Goal: Transaction & Acquisition: Purchase product/service

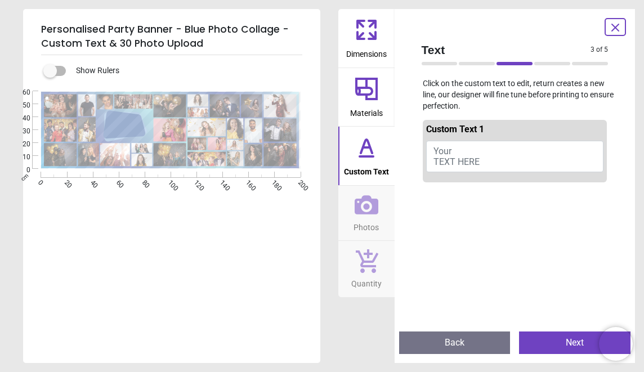
scroll to position [140, 0]
click at [452, 344] on button "Back" at bounding box center [454, 342] width 111 height 23
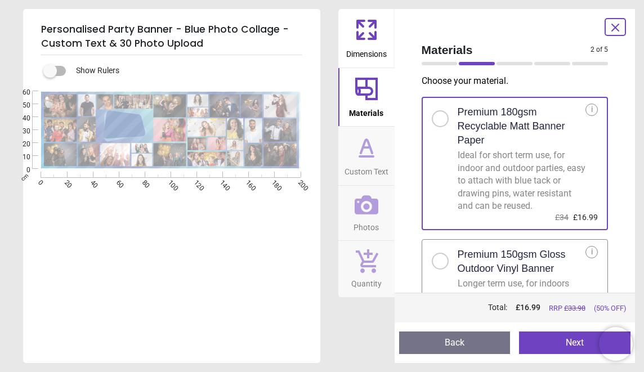
click at [452, 343] on button "Back" at bounding box center [454, 342] width 111 height 23
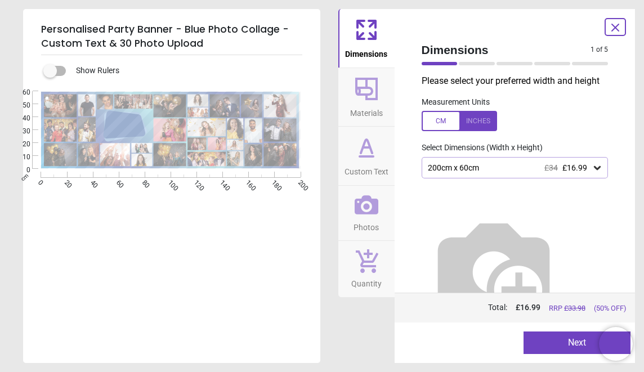
click at [599, 167] on icon at bounding box center [596, 168] width 7 height 4
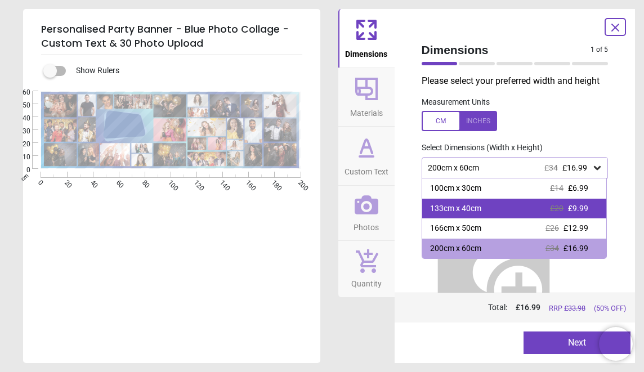
click at [553, 206] on span "£20" at bounding box center [557, 208] width 14 height 9
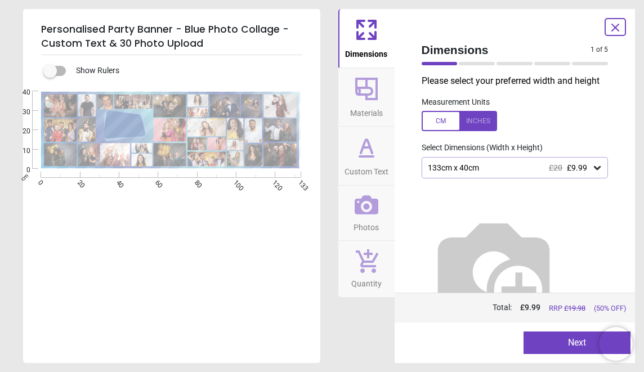
click at [560, 342] on button "Next" at bounding box center [576, 342] width 107 height 23
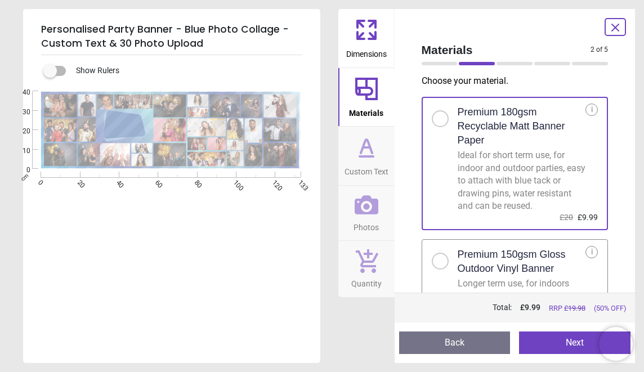
click at [560, 342] on button "Next" at bounding box center [574, 342] width 111 height 23
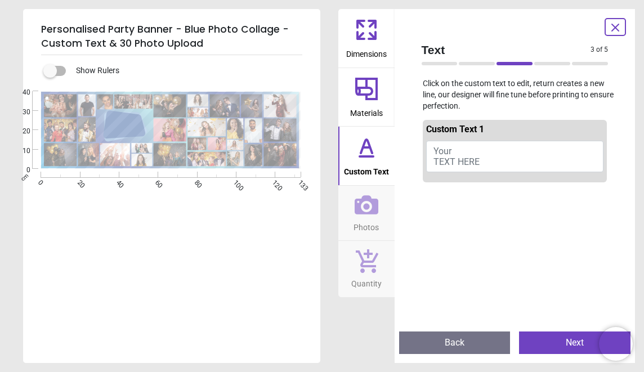
click at [493, 339] on button "Back" at bounding box center [454, 342] width 111 height 23
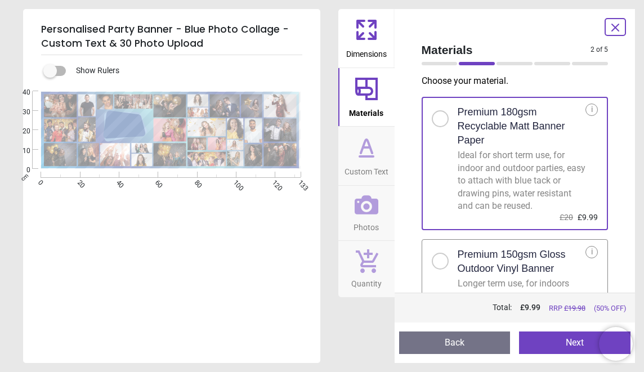
click at [493, 339] on button "Back" at bounding box center [454, 342] width 111 height 23
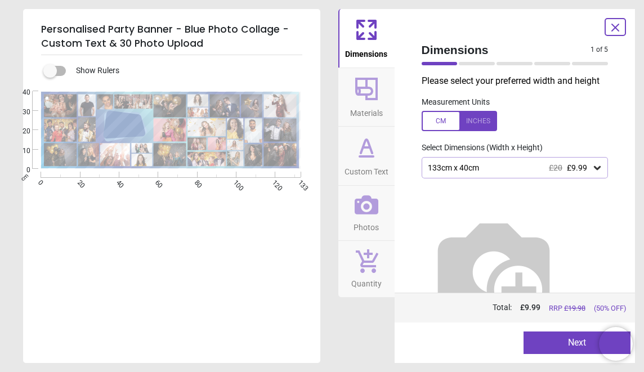
click at [551, 352] on button "Next" at bounding box center [576, 342] width 107 height 23
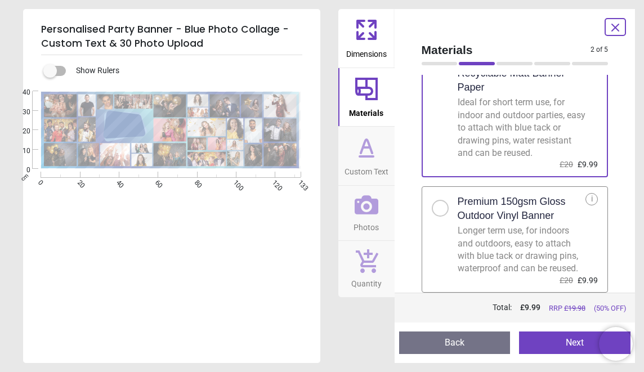
scroll to position [61, 0]
click at [541, 340] on button "Next" at bounding box center [574, 342] width 111 height 23
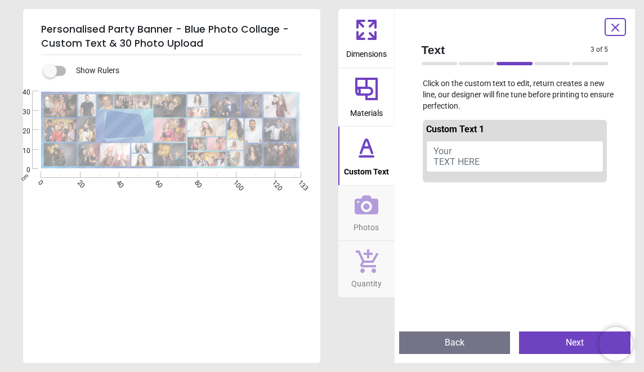
click at [465, 158] on span "Your TEXT HERE" at bounding box center [456, 156] width 46 height 21
click at [438, 155] on button "PENBLYWYDD HAPUS sPANIEL" at bounding box center [515, 157] width 178 height 32
click at [438, 154] on button "PENBLYWYDD HAPUS sPANIEL" at bounding box center [515, 157] width 178 height 32
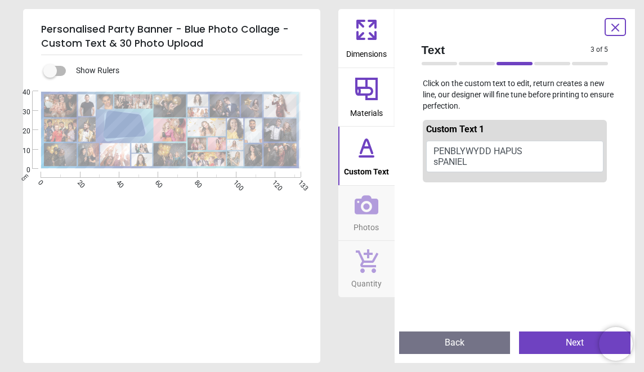
click at [438, 154] on button "PENBLYWYDD HAPUS sPANIEL" at bounding box center [515, 157] width 178 height 32
click at [438, 155] on button "PENBLYWYDD HAPUS sPANIEL" at bounding box center [515, 157] width 178 height 32
click at [436, 156] on button "PENBLYWYDD HAPUS sPANIEL" at bounding box center [515, 157] width 178 height 32
click at [468, 154] on button "PENBLYWYDD HAPUS sPANIEL" at bounding box center [515, 157] width 178 height 32
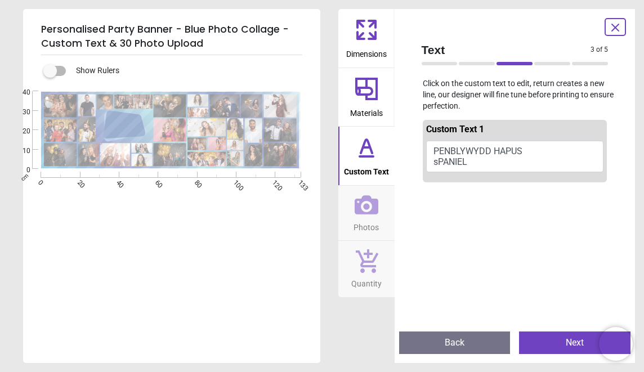
click at [466, 160] on button "PENBLYWYDD HAPUS sPANIEL" at bounding box center [515, 157] width 178 height 32
type textarea "**********"
click at [524, 145] on button "PENBLYWYDD HAPUS SPANIEL" at bounding box center [515, 157] width 178 height 32
click at [523, 141] on button "PENBLYWYDD HAPUS SPANIEL" at bounding box center [515, 157] width 178 height 32
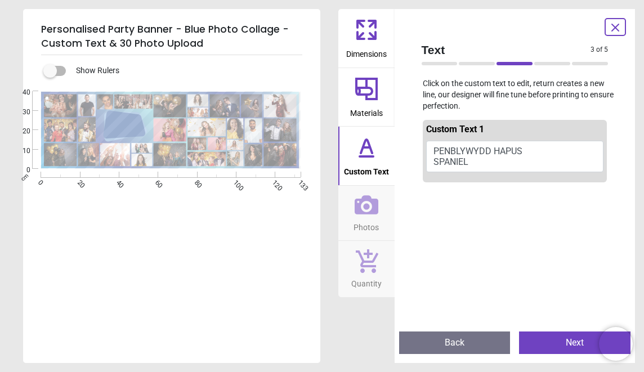
click at [444, 347] on button "Back" at bounding box center [454, 342] width 111 height 23
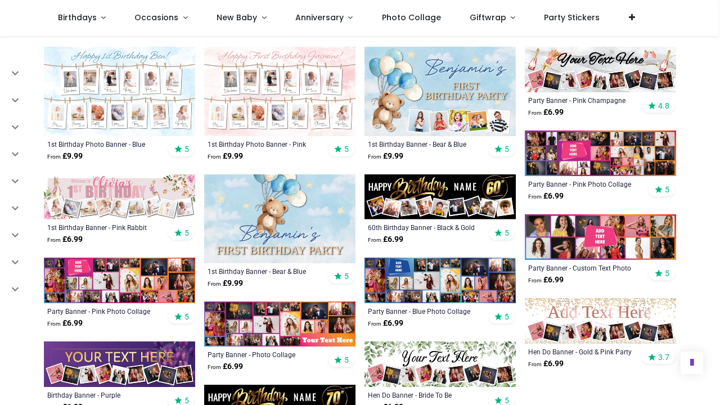
scroll to position [466, 0]
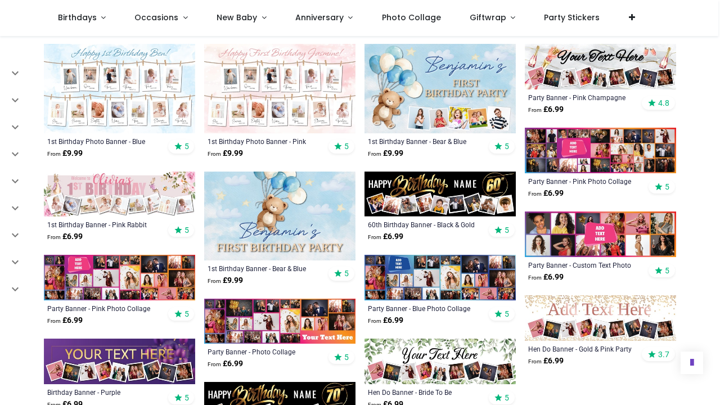
click at [268, 325] on img at bounding box center [279, 322] width 151 height 46
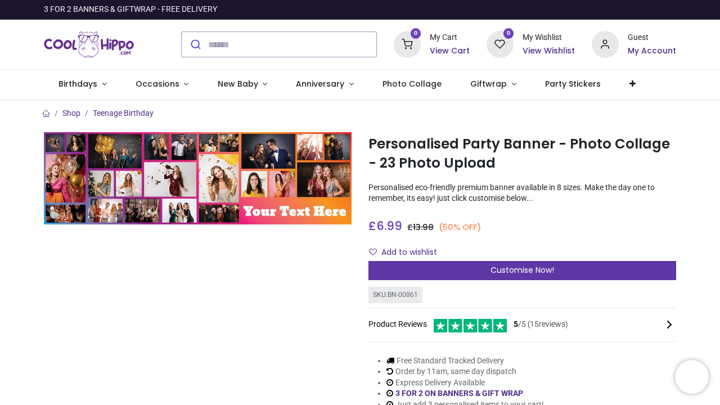
click at [524, 264] on span "Customise Now!" at bounding box center [523, 269] width 64 height 11
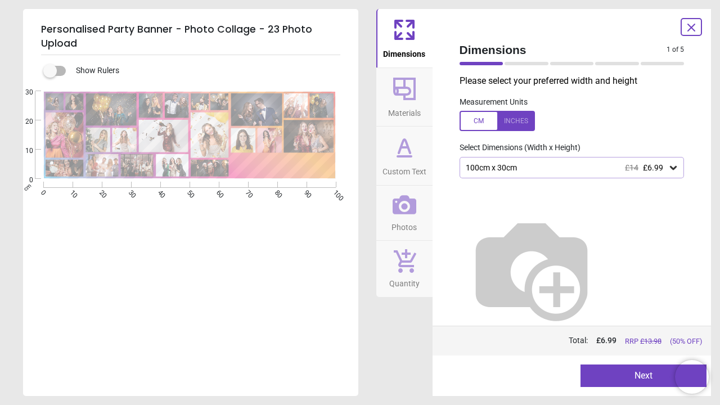
click at [635, 374] on button "Next" at bounding box center [644, 376] width 126 height 23
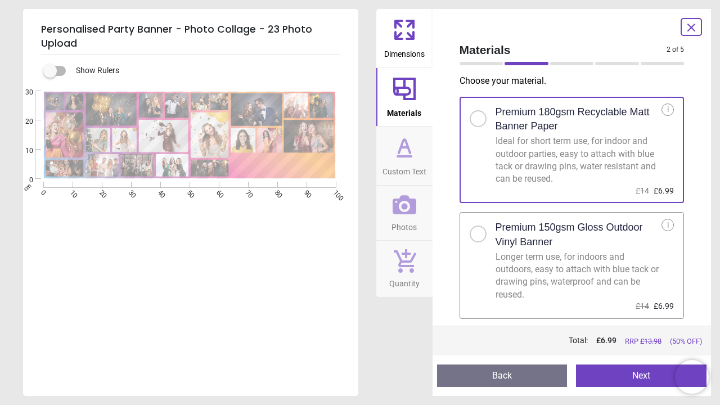
click at [635, 374] on button "Next" at bounding box center [641, 376] width 131 height 23
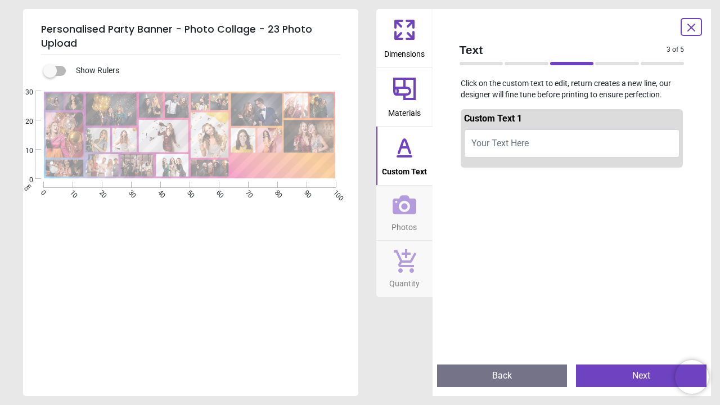
click at [503, 142] on span "Your Text Here" at bounding box center [499, 143] width 57 height 11
click at [479, 130] on button "DAN THE MAN" at bounding box center [572, 143] width 216 height 28
click at [313, 165] on textarea "**********" at bounding box center [282, 166] width 101 height 7
click at [257, 164] on textarea "**********" at bounding box center [282, 166] width 101 height 7
click at [276, 165] on textarea "**********" at bounding box center [282, 166] width 101 height 8
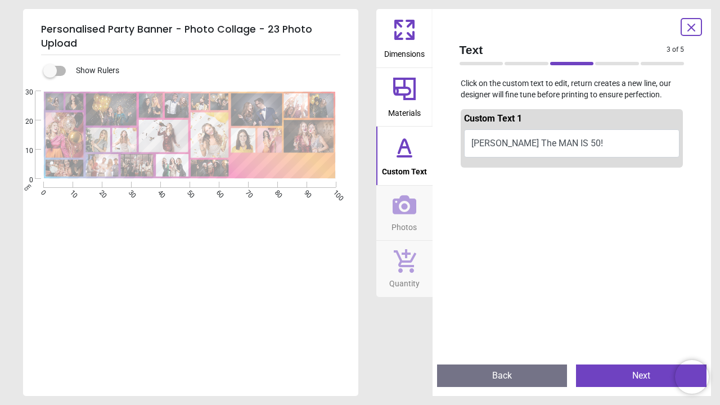
click at [303, 164] on textarea "**********" at bounding box center [282, 166] width 101 height 8
click at [312, 164] on textarea "**********" at bounding box center [282, 166] width 101 height 8
type textarea "**********"
click at [318, 174] on div "**********" at bounding box center [282, 166] width 101 height 23
drag, startPoint x: 330, startPoint y: 164, endPoint x: 314, endPoint y: 163, distance: 15.8
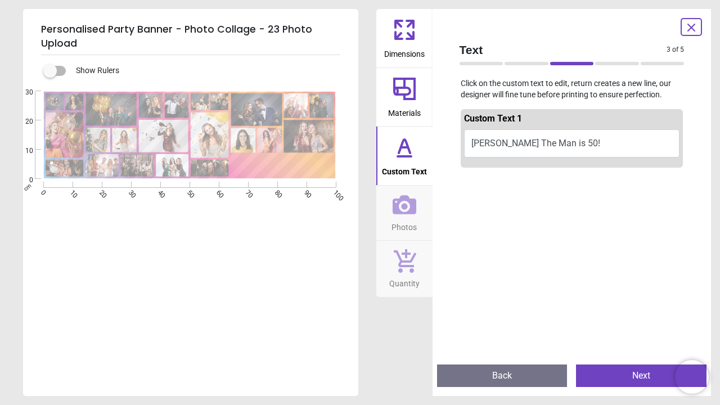
click at [313, 164] on textarea "**********" at bounding box center [282, 166] width 101 height 8
click at [405, 31] on icon at bounding box center [404, 29] width 27 height 27
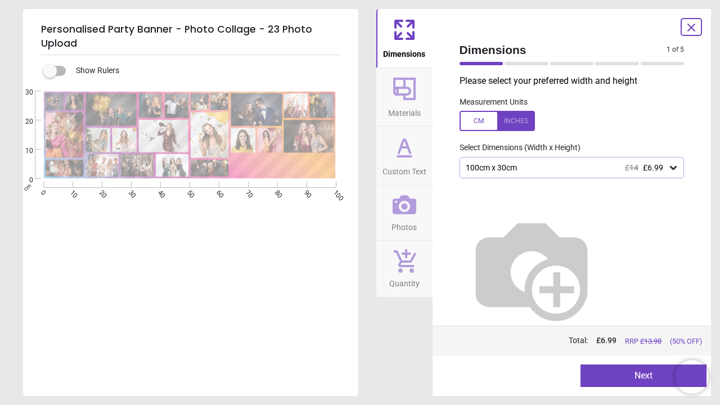
click at [407, 100] on icon at bounding box center [404, 89] width 23 height 23
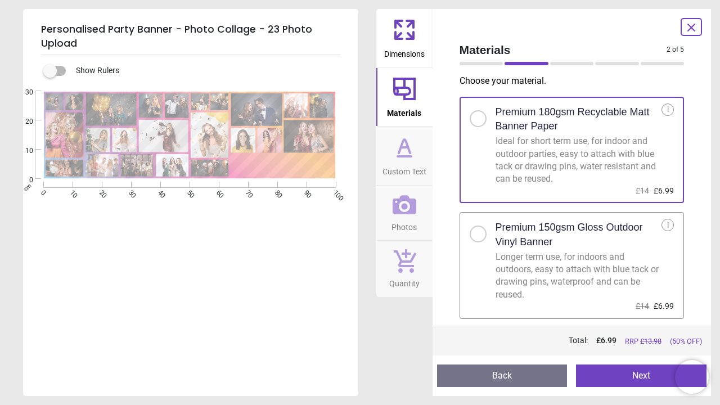
click at [398, 156] on icon at bounding box center [405, 156] width 14 height 0
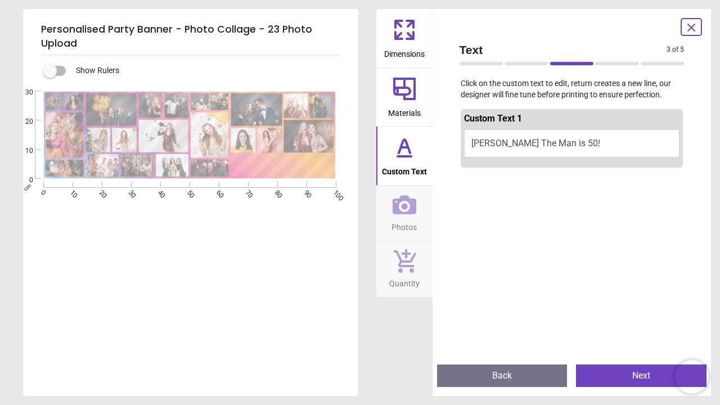
click at [401, 211] on icon at bounding box center [405, 204] width 24 height 19
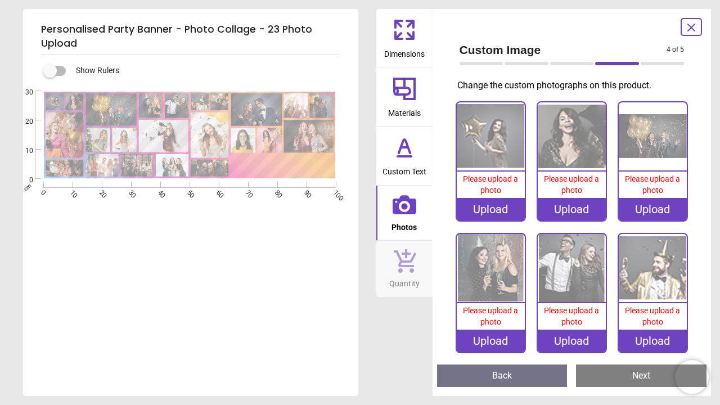
click at [496, 203] on div "Upload" at bounding box center [491, 209] width 68 height 23
click at [483, 210] on div "Upload" at bounding box center [491, 209] width 68 height 23
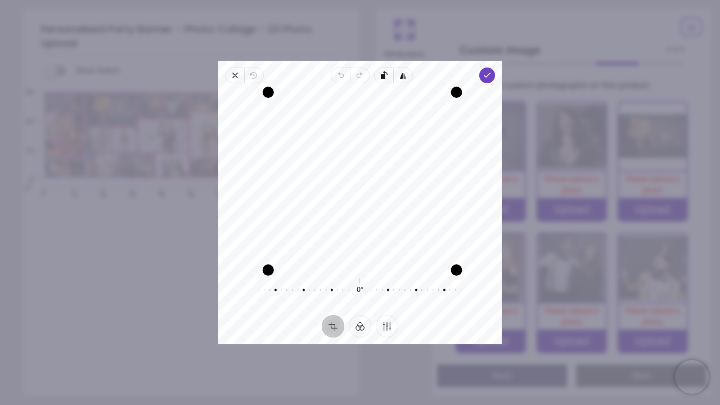
drag, startPoint x: 448, startPoint y: 267, endPoint x: 441, endPoint y: 329, distance: 62.3
click at [441, 332] on div "Close Revert Undo Redo Rotate left Flip horizontal Done Crop Filter Finetune Re…" at bounding box center [360, 203] width 284 height 284
drag, startPoint x: 364, startPoint y: 264, endPoint x: 364, endPoint y: 285, distance: 20.8
click at [364, 287] on div "Recenter 0° Reset" at bounding box center [360, 199] width 284 height 232
click at [361, 75] on div "Close Revert Undo Redo Rotate left Flip horizontal Done Crop Filter Finetune Re…" at bounding box center [360, 203] width 284 height 284
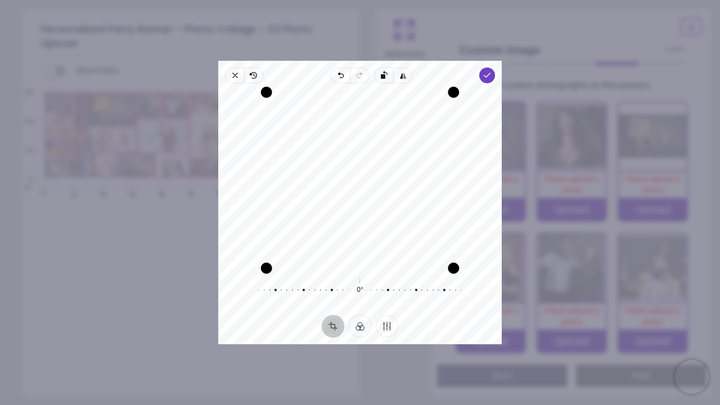
click at [348, 272] on div "Drag edge b" at bounding box center [360, 268] width 187 height 11
click at [348, 269] on div "Drag edge b" at bounding box center [360, 268] width 187 height 11
click at [234, 77] on icon "button" at bounding box center [235, 75] width 5 height 5
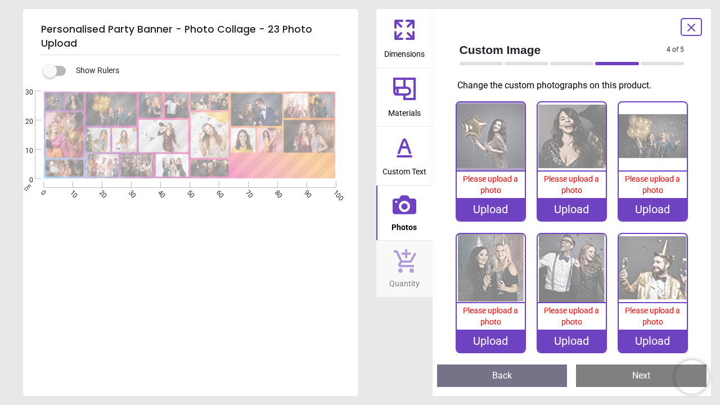
click at [505, 209] on div "Upload" at bounding box center [491, 209] width 68 height 23
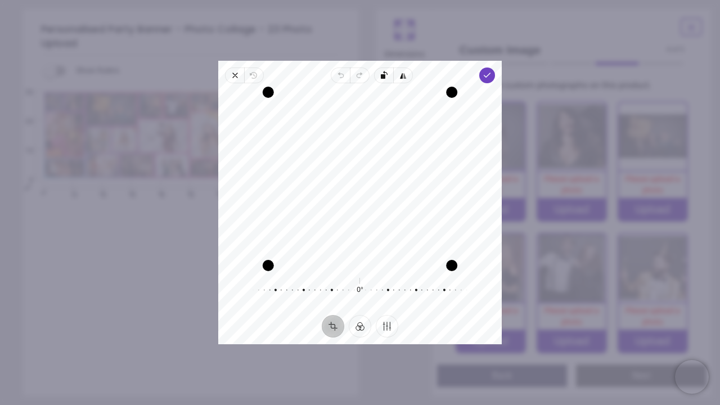
drag, startPoint x: 396, startPoint y: 246, endPoint x: 395, endPoint y: 269, distance: 23.1
click at [395, 266] on div "Recenter" at bounding box center [360, 178] width 266 height 173
drag, startPoint x: 385, startPoint y: 228, endPoint x: 387, endPoint y: 199, distance: 28.7
drag, startPoint x: 387, startPoint y: 199, endPoint x: 390, endPoint y: 186, distance: 13.8
click at [390, 186] on div "Recenter" at bounding box center [360, 178] width 266 height 173
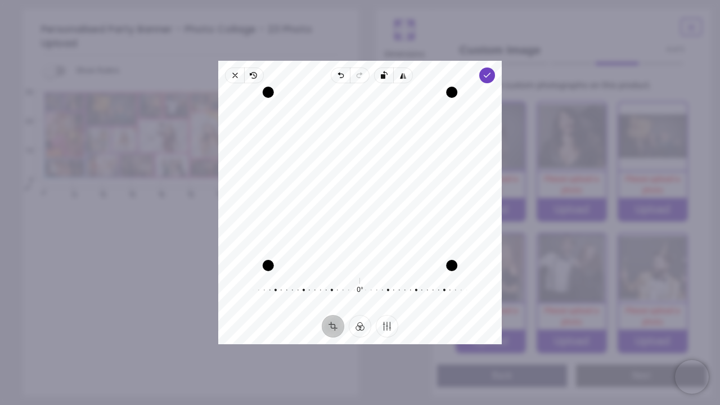
click at [417, 206] on div "Recenter" at bounding box center [360, 178] width 266 height 173
click at [237, 70] on span "Close" at bounding box center [234, 76] width 19 height 16
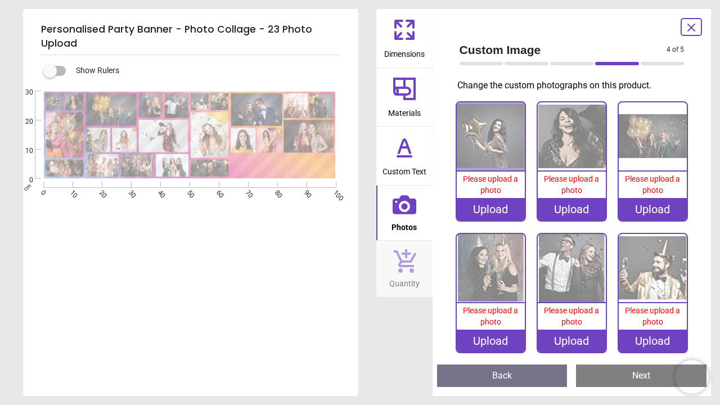
click at [491, 206] on div "Upload" at bounding box center [491, 209] width 68 height 23
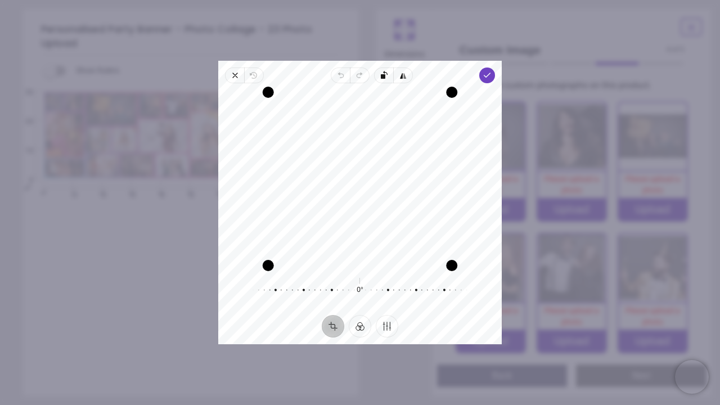
drag, startPoint x: 428, startPoint y: 222, endPoint x: 443, endPoint y: 213, distance: 17.9
click at [443, 213] on div "Recenter" at bounding box center [360, 178] width 266 height 173
click at [485, 71] on icon "button" at bounding box center [487, 75] width 9 height 9
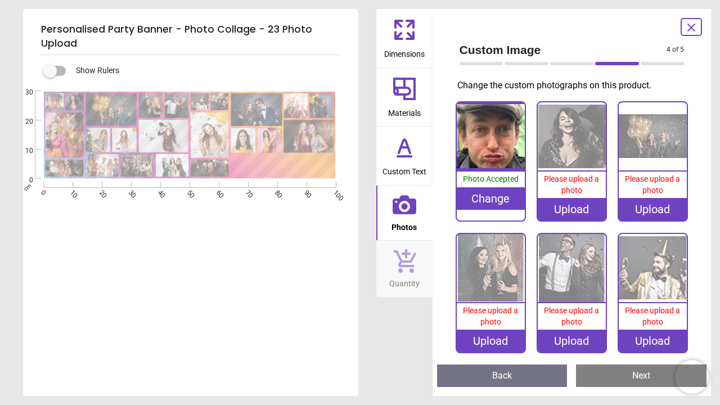
click at [564, 207] on div "Upload" at bounding box center [572, 209] width 68 height 23
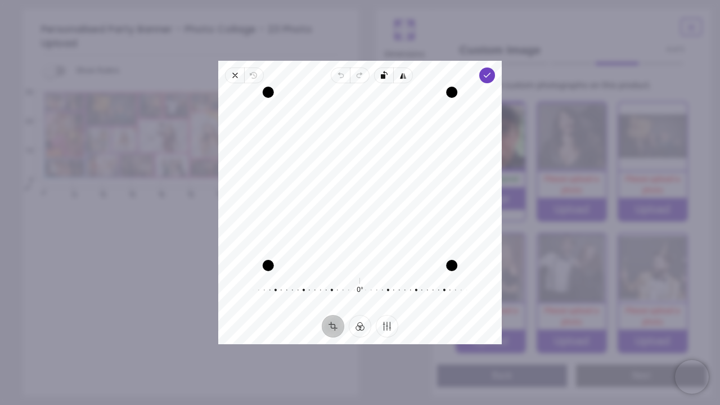
drag, startPoint x: 433, startPoint y: 237, endPoint x: 429, endPoint y: 248, distance: 11.9
click at [429, 248] on div "Recenter" at bounding box center [360, 178] width 266 height 173
click at [487, 73] on icon "button" at bounding box center [487, 75] width 9 height 9
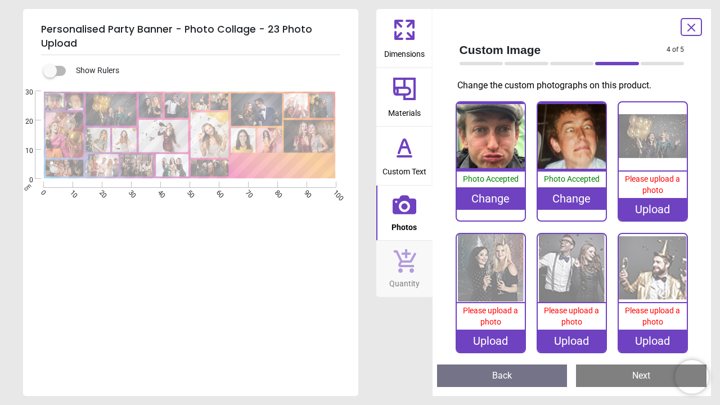
click at [71, 133] on image at bounding box center [64, 136] width 38 height 46
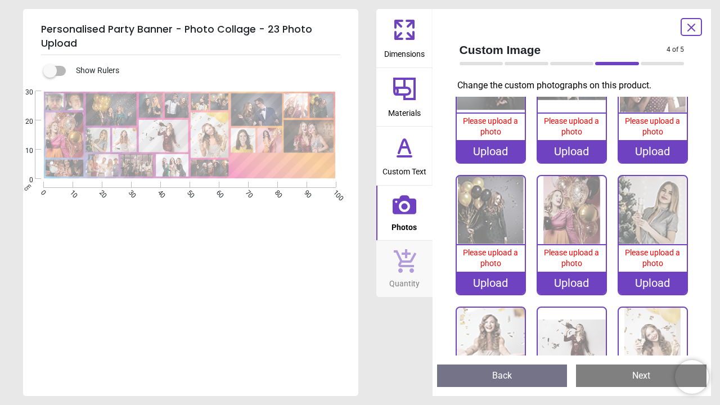
scroll to position [394, 0]
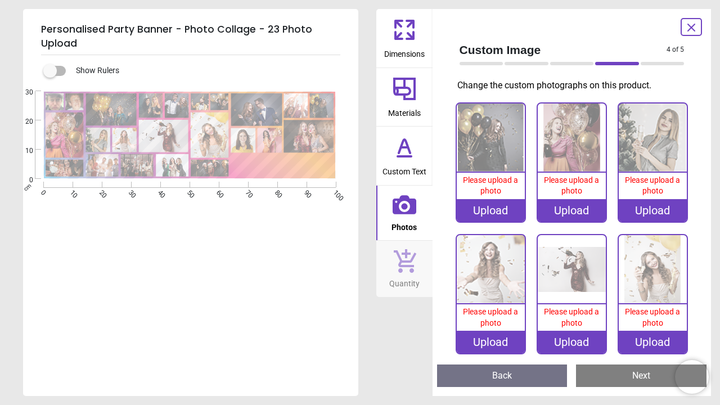
click at [566, 201] on div "Upload" at bounding box center [572, 210] width 68 height 23
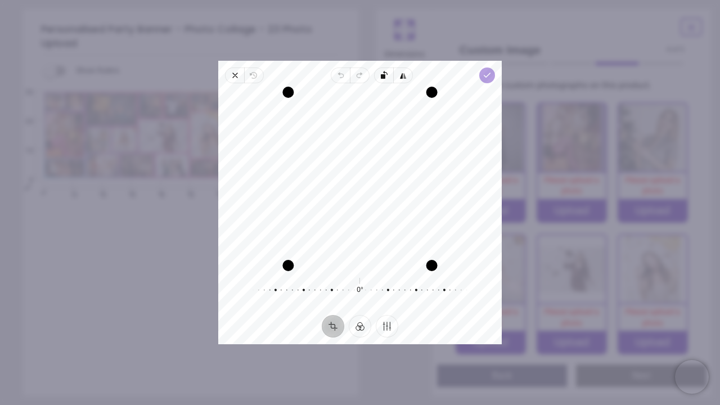
click at [487, 74] on icon "button" at bounding box center [487, 75] width 9 height 9
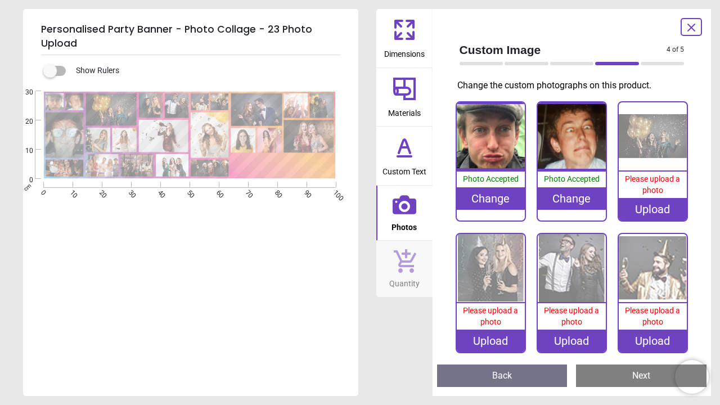
scroll to position [394, 0]
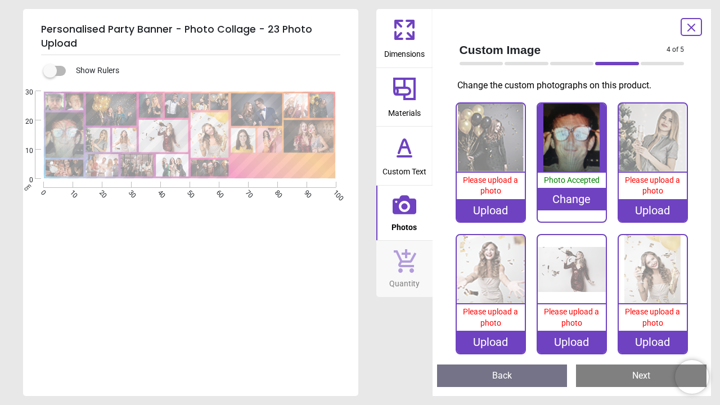
click at [492, 203] on div "Upload" at bounding box center [491, 210] width 68 height 23
click at [120, 111] on image at bounding box center [111, 109] width 51 height 33
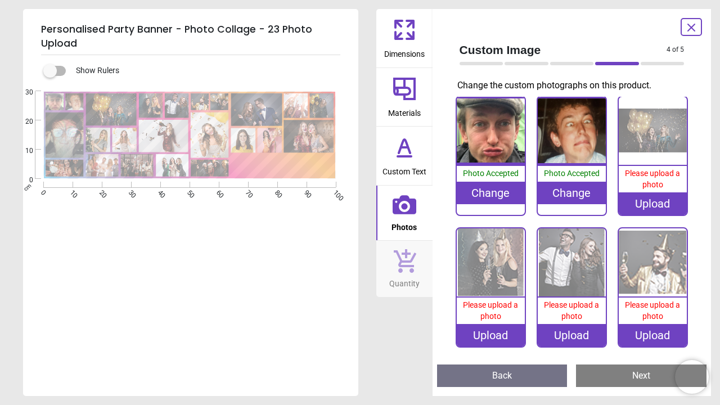
click at [657, 200] on div "Upload" at bounding box center [653, 203] width 68 height 23
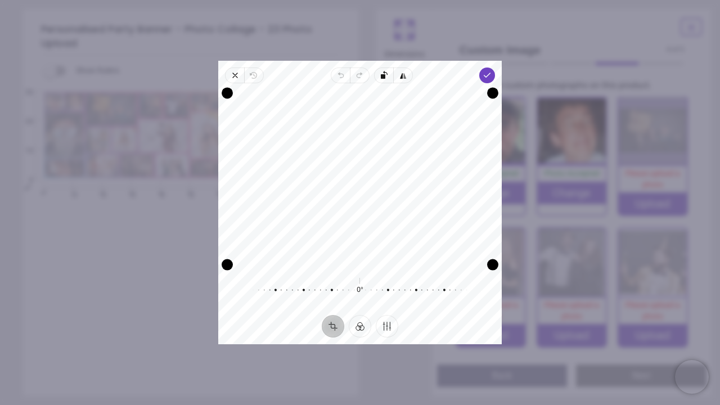
drag, startPoint x: 466, startPoint y: 204, endPoint x: 451, endPoint y: 179, distance: 29.3
click at [451, 179] on div "Recenter" at bounding box center [360, 178] width 266 height 173
click at [488, 75] on polyline "button" at bounding box center [487, 75] width 6 height 4
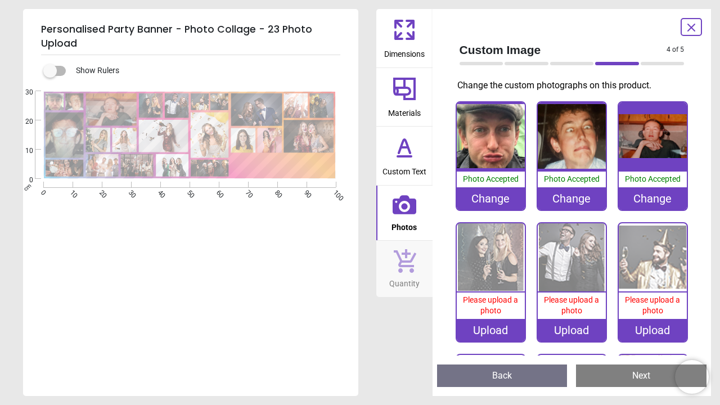
scroll to position [0, 0]
click at [70, 131] on image at bounding box center [64, 136] width 38 height 46
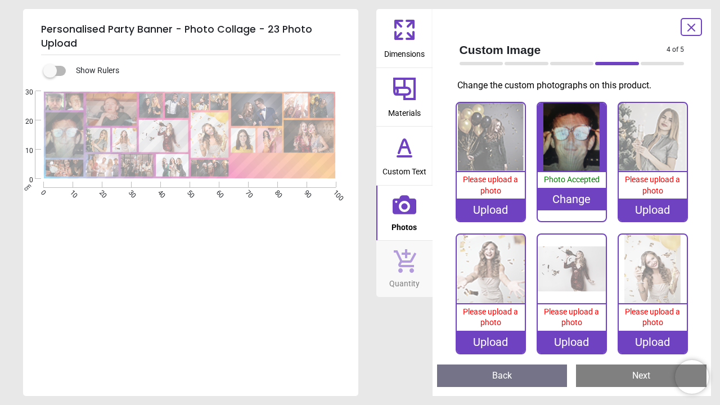
click at [97, 143] on image at bounding box center [98, 140] width 25 height 25
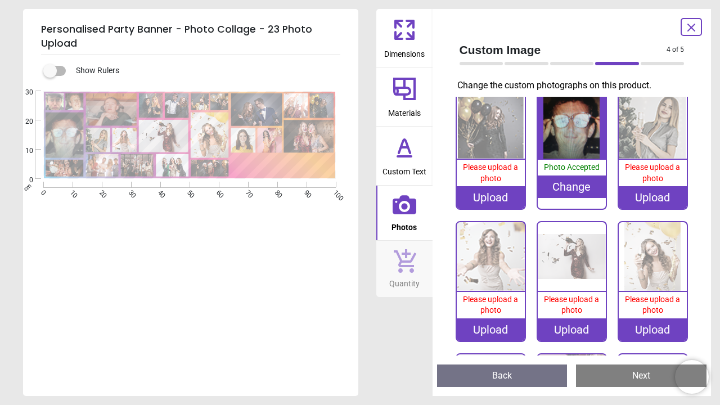
scroll to position [397, 0]
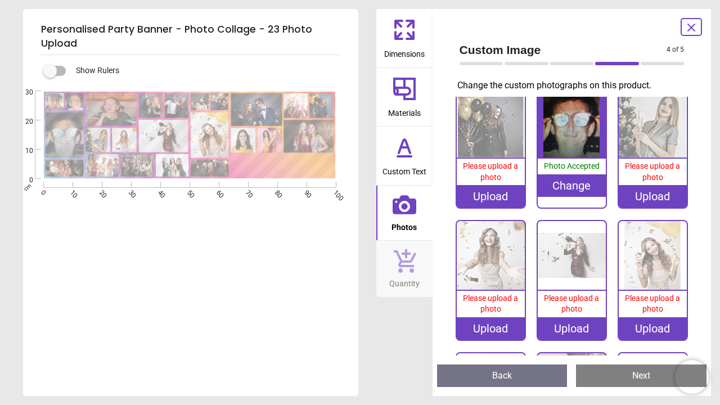
click at [647, 317] on div "Upload" at bounding box center [653, 328] width 68 height 23
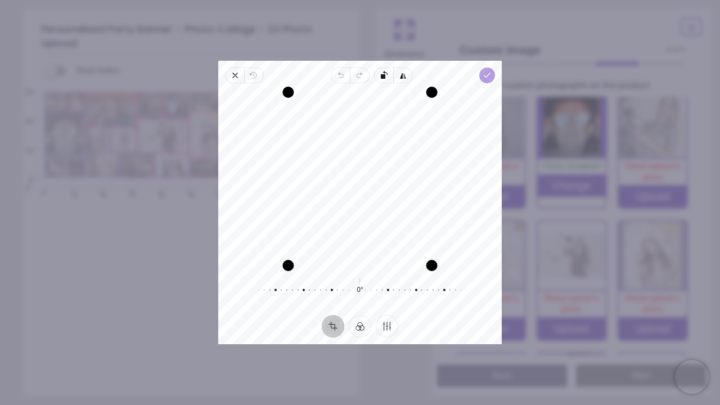
click at [483, 77] on icon "button" at bounding box center [487, 75] width 9 height 9
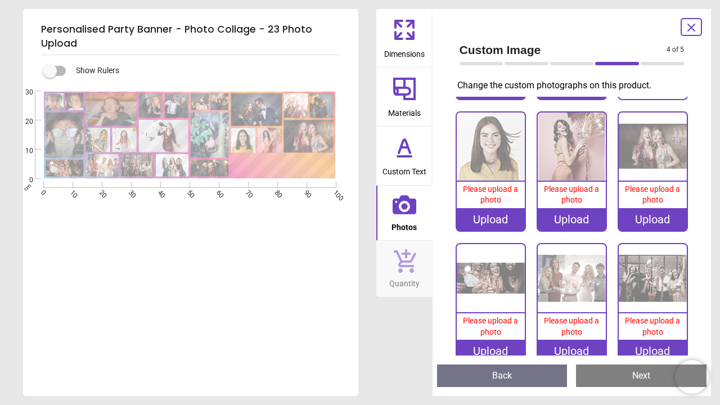
scroll to position [632, 0]
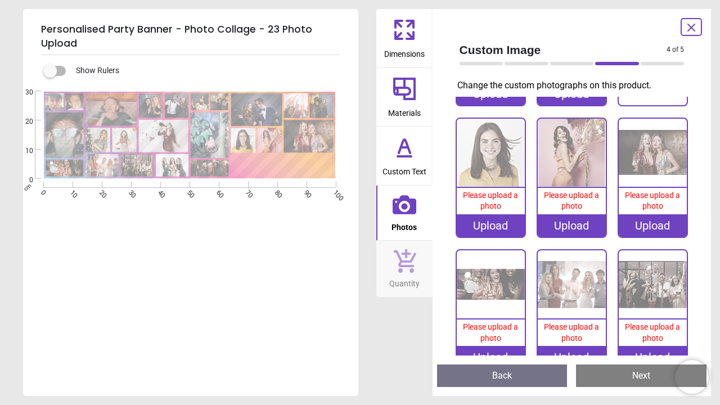
click at [653, 214] on div "Upload" at bounding box center [653, 225] width 68 height 23
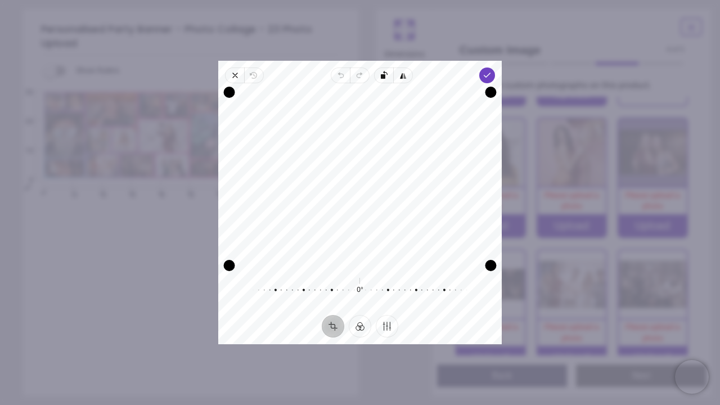
drag, startPoint x: 464, startPoint y: 224, endPoint x: 463, endPoint y: 238, distance: 13.5
click at [463, 239] on div "Recenter" at bounding box center [360, 178] width 266 height 173
click at [483, 75] on icon "button" at bounding box center [487, 75] width 9 height 9
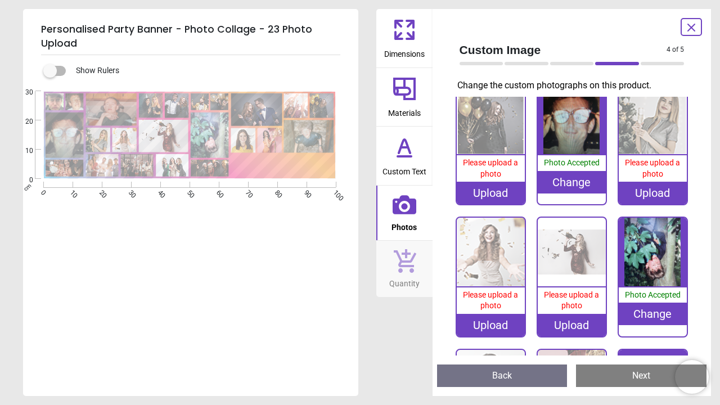
scroll to position [401, 0]
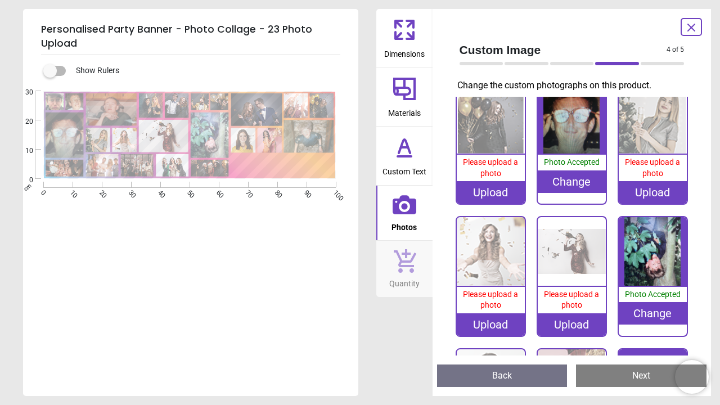
click at [569, 313] on div "Upload" at bounding box center [572, 324] width 68 height 23
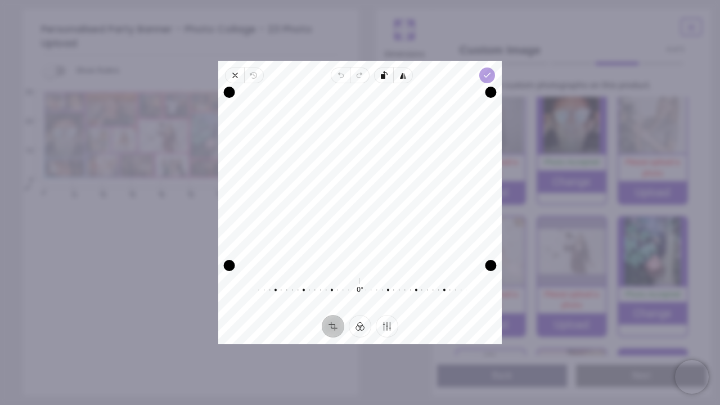
click at [489, 80] on span "Done" at bounding box center [487, 76] width 16 height 16
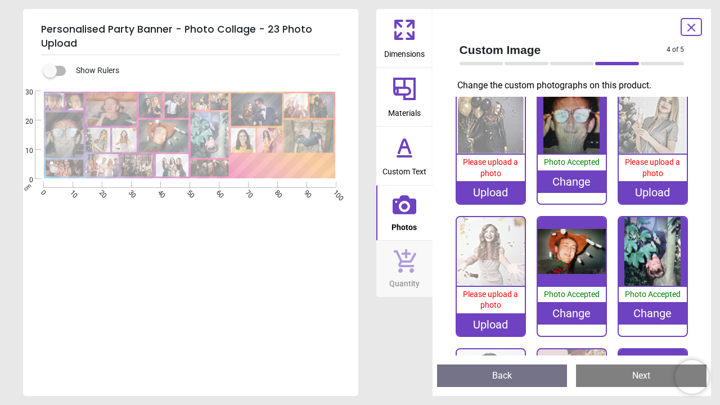
click at [480, 313] on div "Upload" at bounding box center [491, 324] width 68 height 23
